Goal: Answer question/provide support: Share knowledge or assist other users

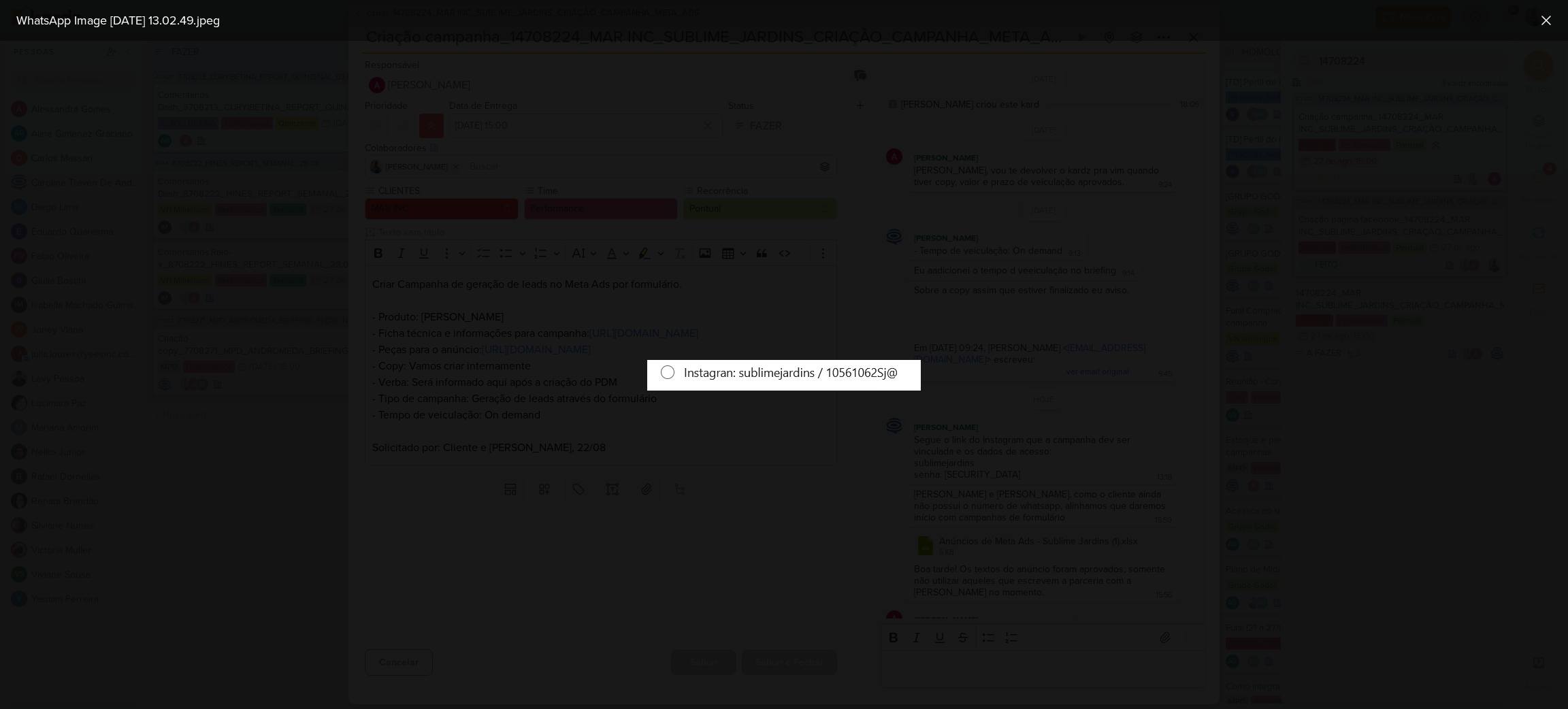
click at [816, 489] on div at bounding box center [784, 374] width 1568 height 668
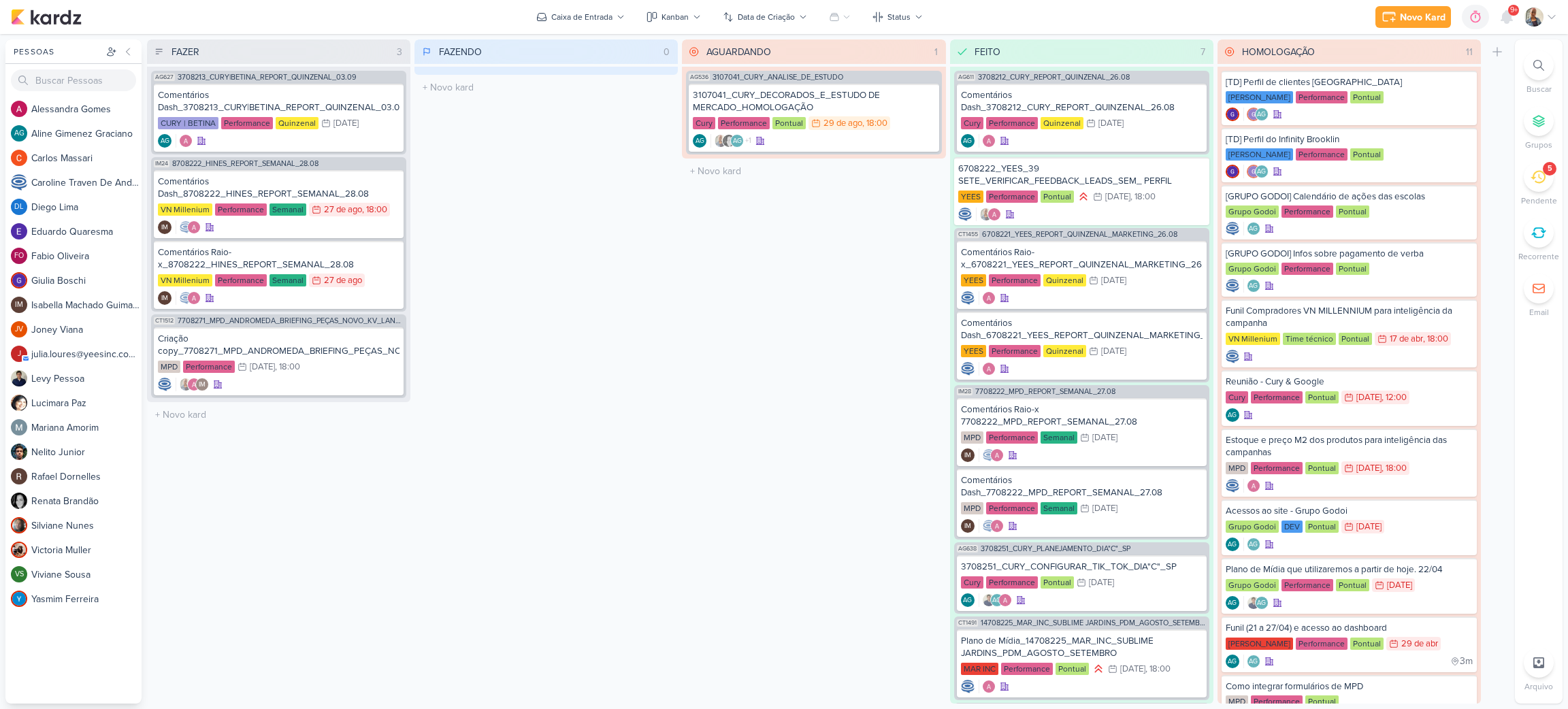
click at [1538, 175] on icon at bounding box center [1538, 177] width 15 height 15
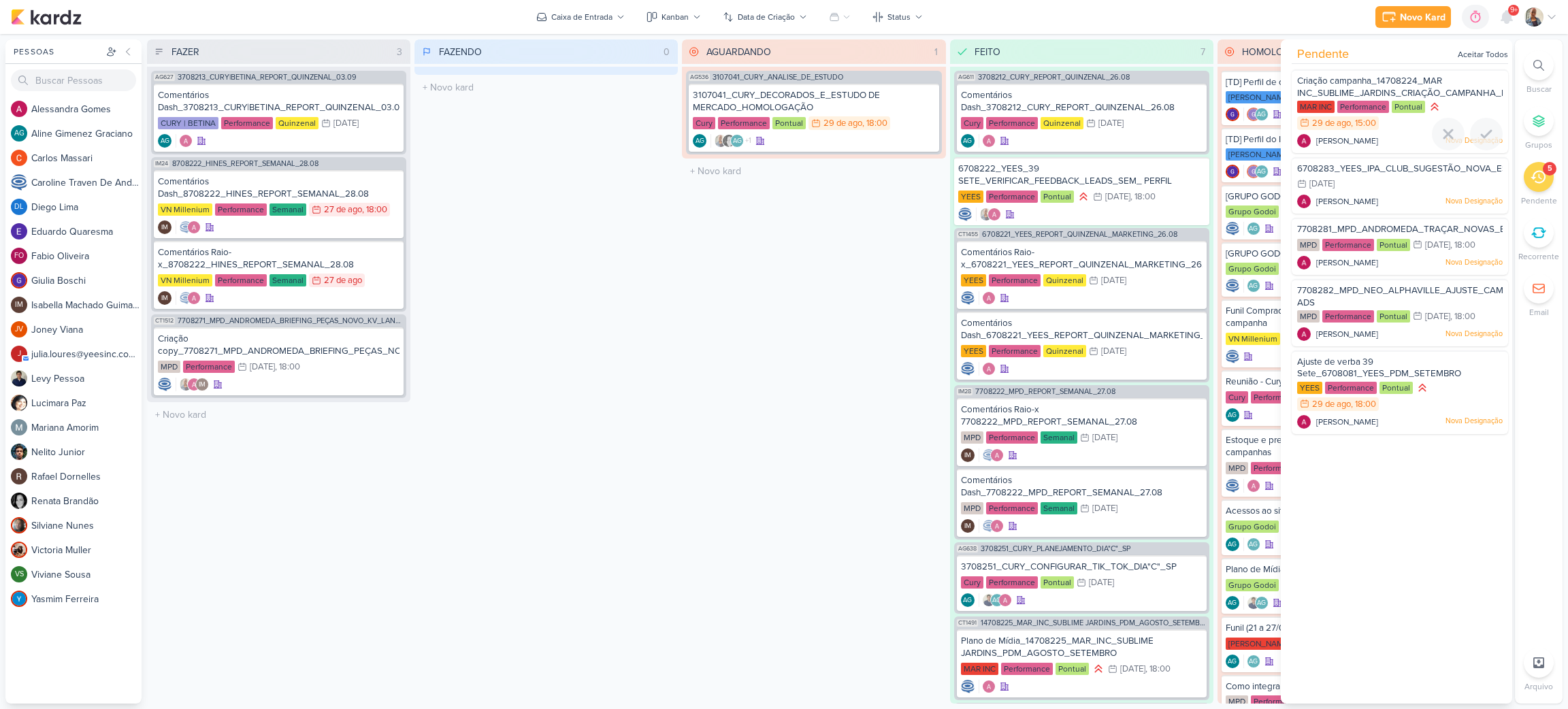
click at [1381, 89] on span "Criação campanha_14708224_MAR INC_SUBLIME_JARDINS_CRIAÇÃO_CAMPANHA_META_ADS" at bounding box center [1422, 87] width 251 height 23
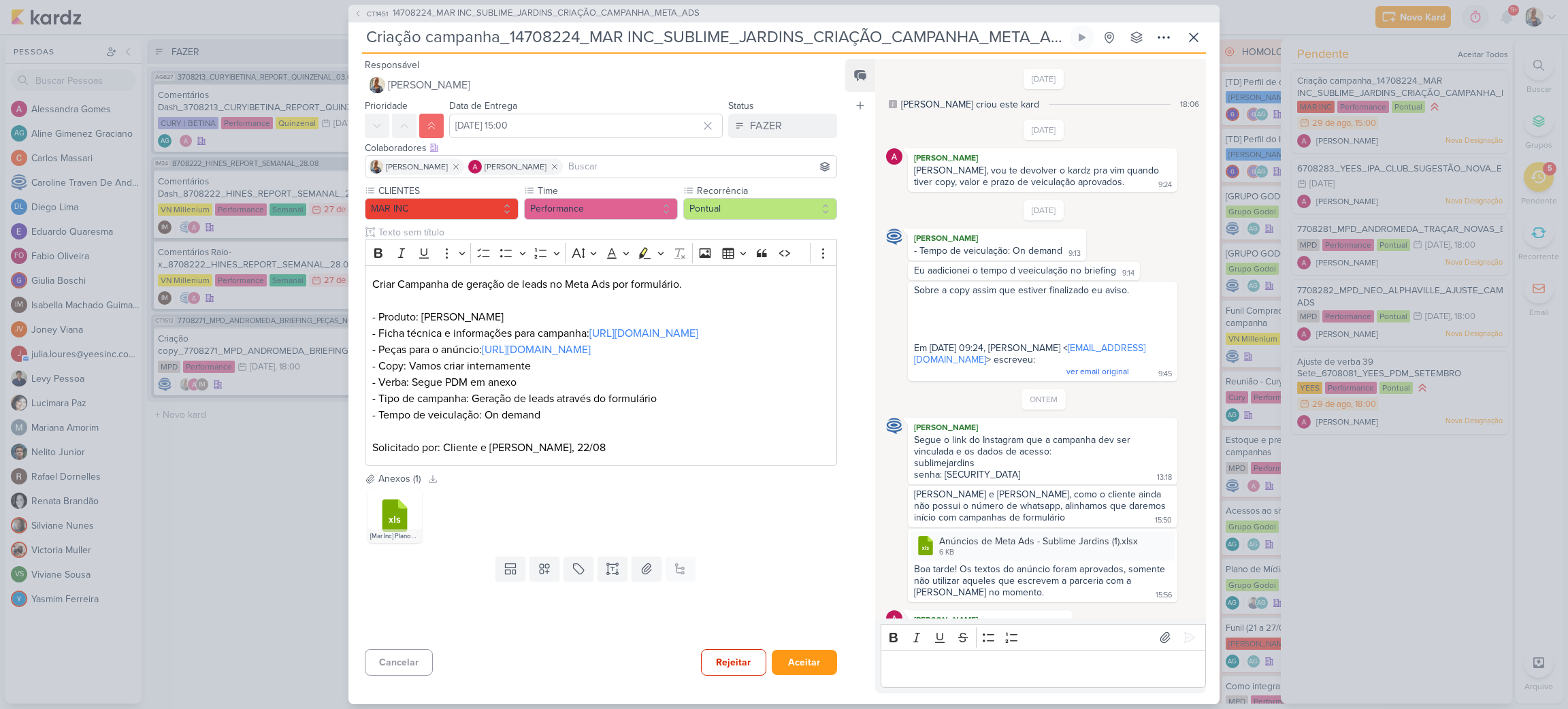
scroll to position [352, 0]
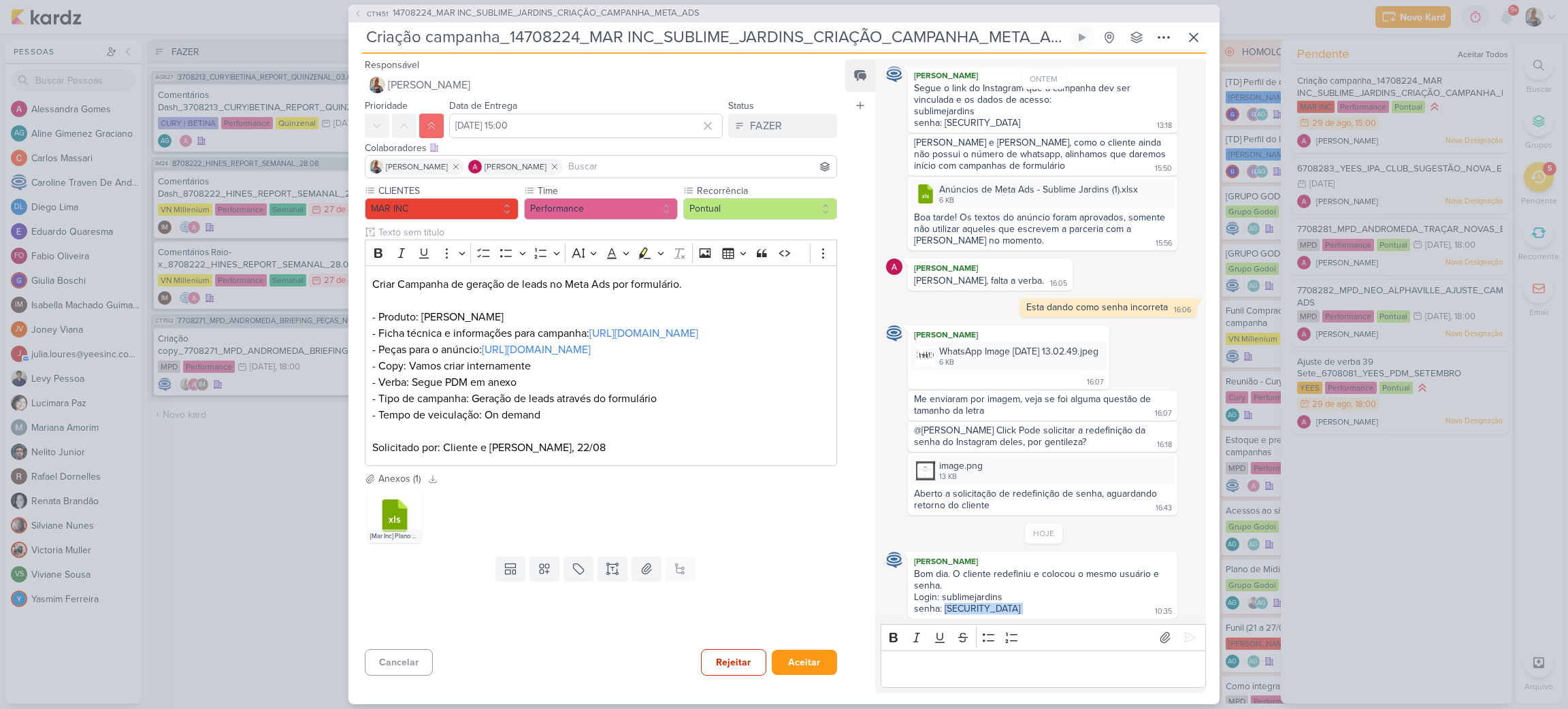
drag, startPoint x: 1023, startPoint y: 606, endPoint x: 942, endPoint y: 608, distance: 81.0
click at [942, 608] on div "Bom dia. O cliente redefiniu e colocou o mesmo usuário e senha. Login: sublimej…" at bounding box center [1043, 592] width 264 height 48
click at [953, 603] on div "senha: [SECURITY_DATA]" at bounding box center [967, 609] width 106 height 12
drag, startPoint x: 944, startPoint y: 603, endPoint x: 998, endPoint y: 606, distance: 54.1
click at [998, 606] on div "senha: [SECURITY_DATA]" at bounding box center [967, 609] width 106 height 12
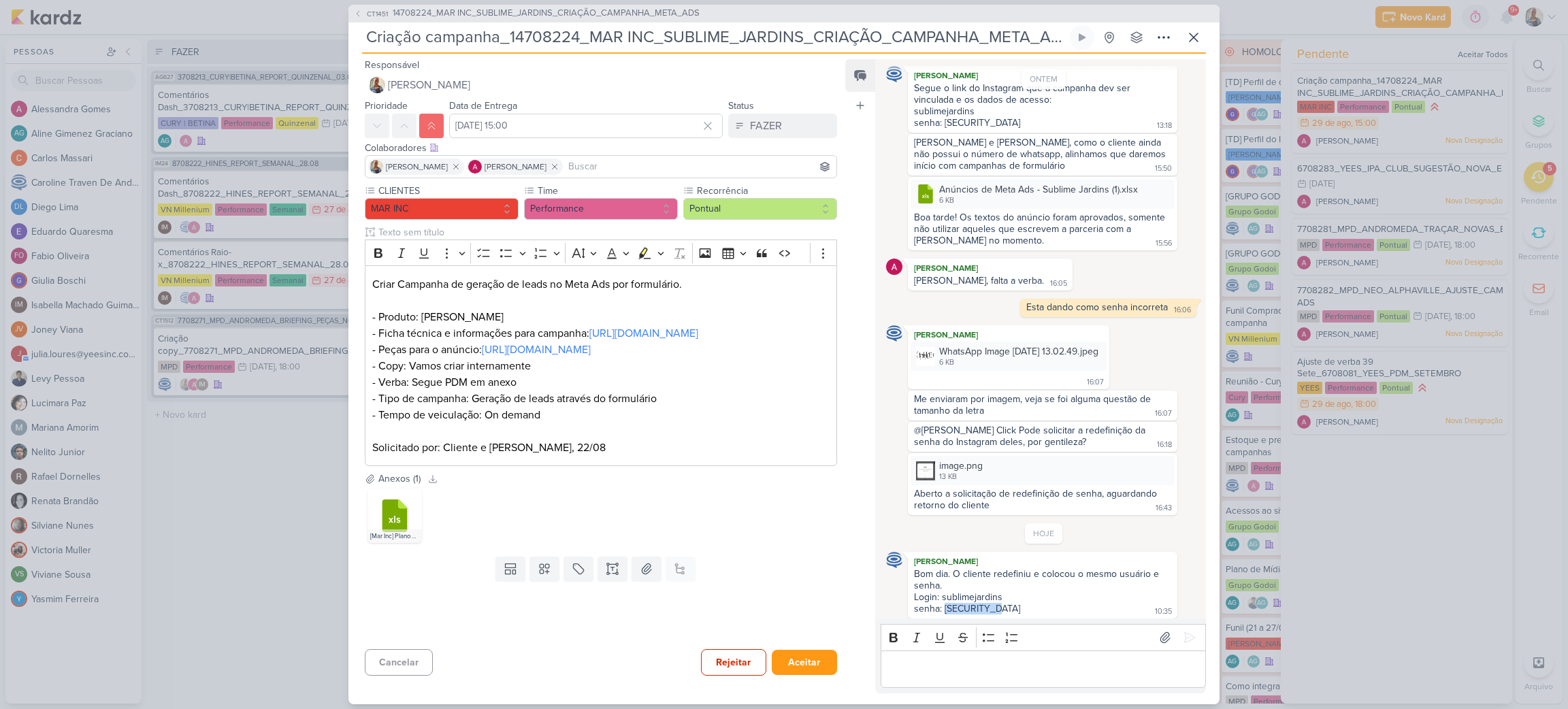
copy div "10561062Sj@"
